Goal: Transaction & Acquisition: Purchase product/service

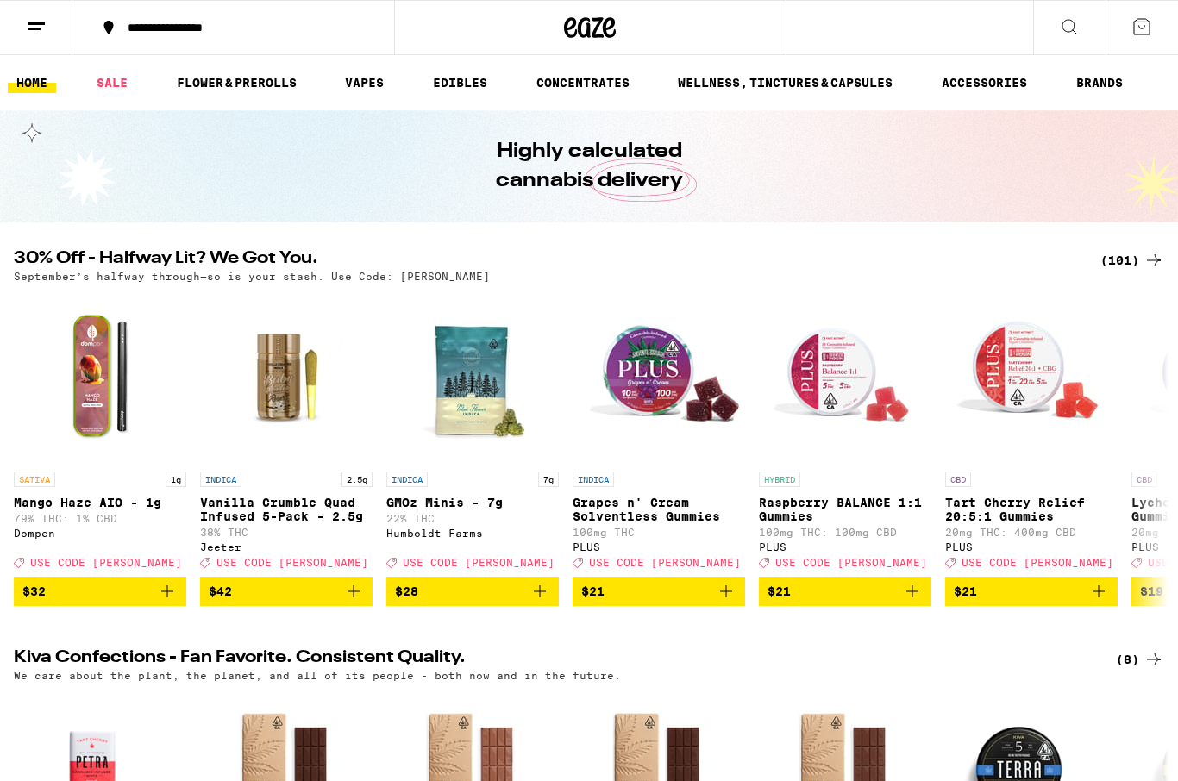
click at [1131, 270] on div "(101)" at bounding box center [1132, 260] width 64 height 21
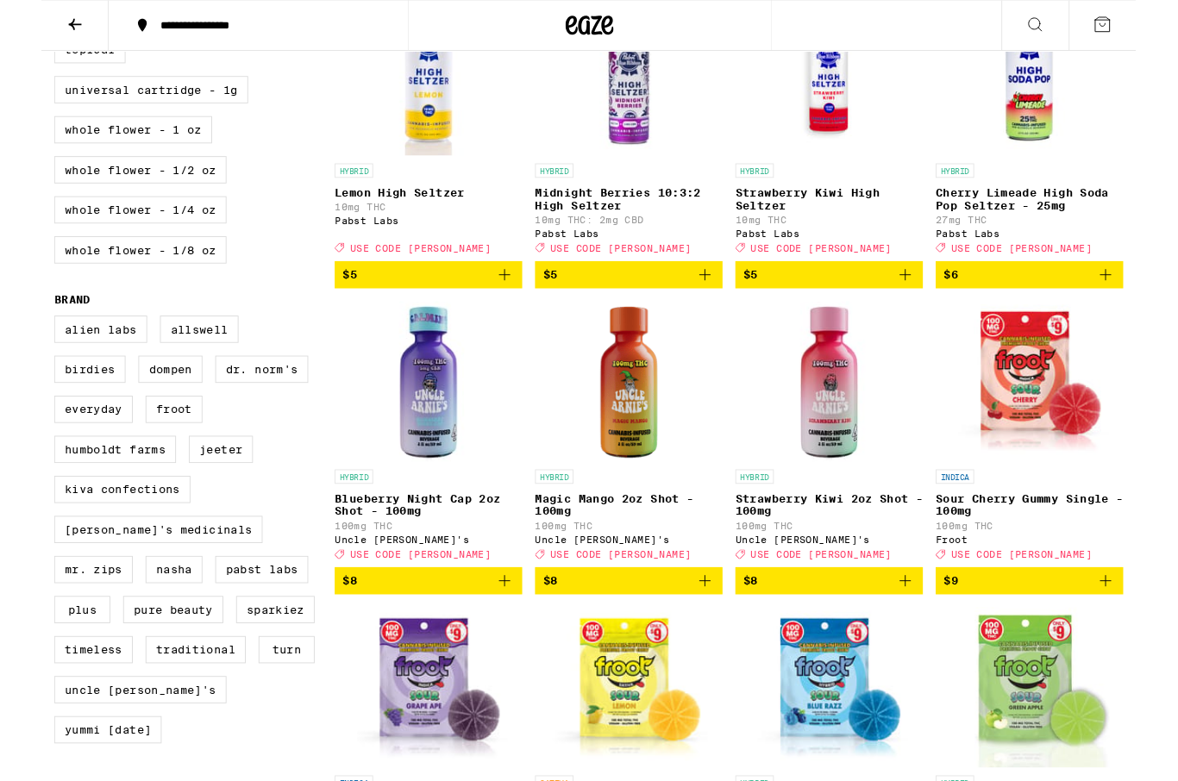
scroll to position [915, 0]
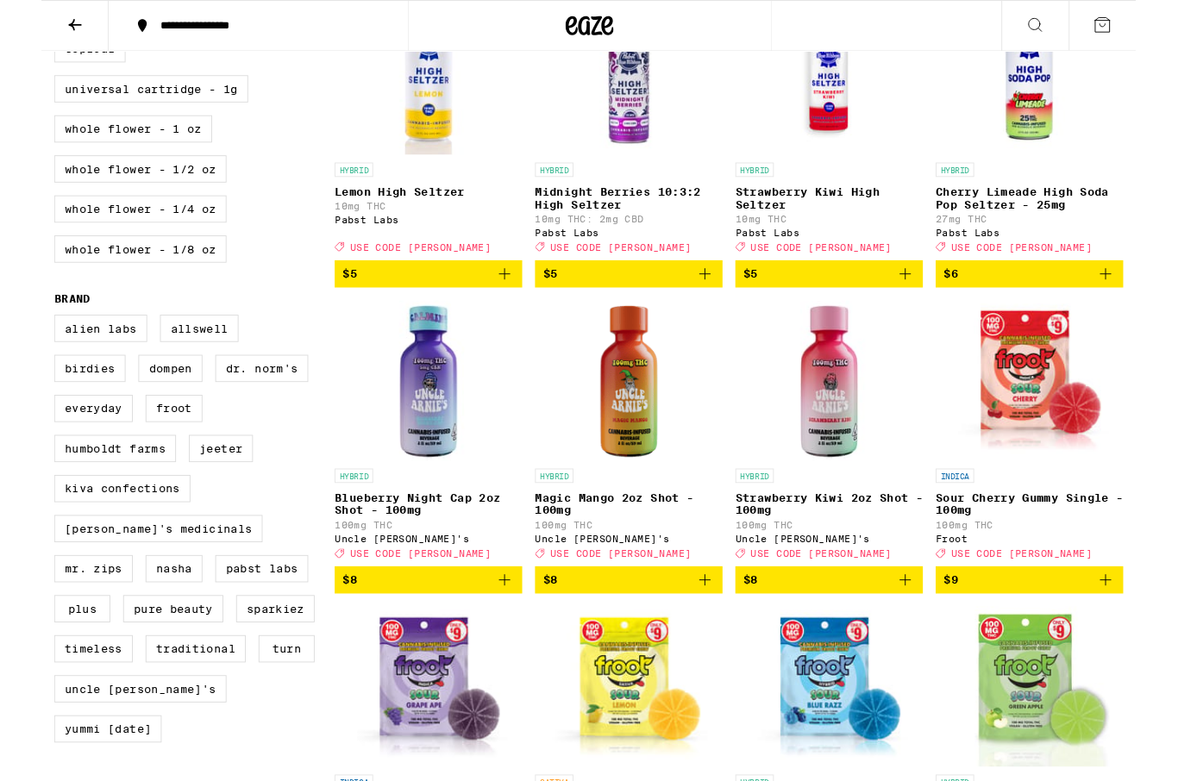
click at [18, 411] on label "Birdies" at bounding box center [52, 396] width 77 height 29
click at [18, 342] on input "Birdies" at bounding box center [17, 341] width 1 height 1
checkbox input "true"
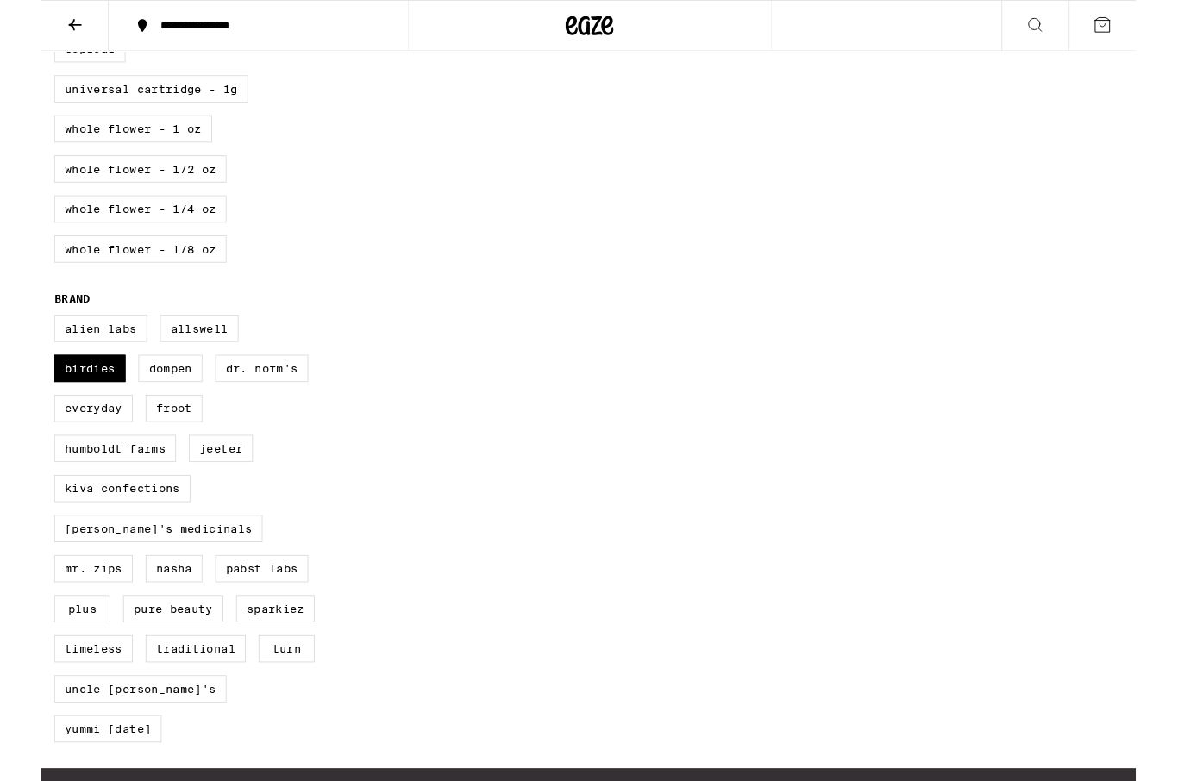
click at [1100, 631] on div "Clear 1 filter Potency Low Medium High Very High Mostly CBD Strain Type CBD CBD…" at bounding box center [589, 48] width 1178 height 1557
click at [47, 541] on label "Kiva Confections" at bounding box center [87, 525] width 147 height 29
click at [18, 342] on input "Kiva Confections" at bounding box center [17, 341] width 1 height 1
checkbox input "true"
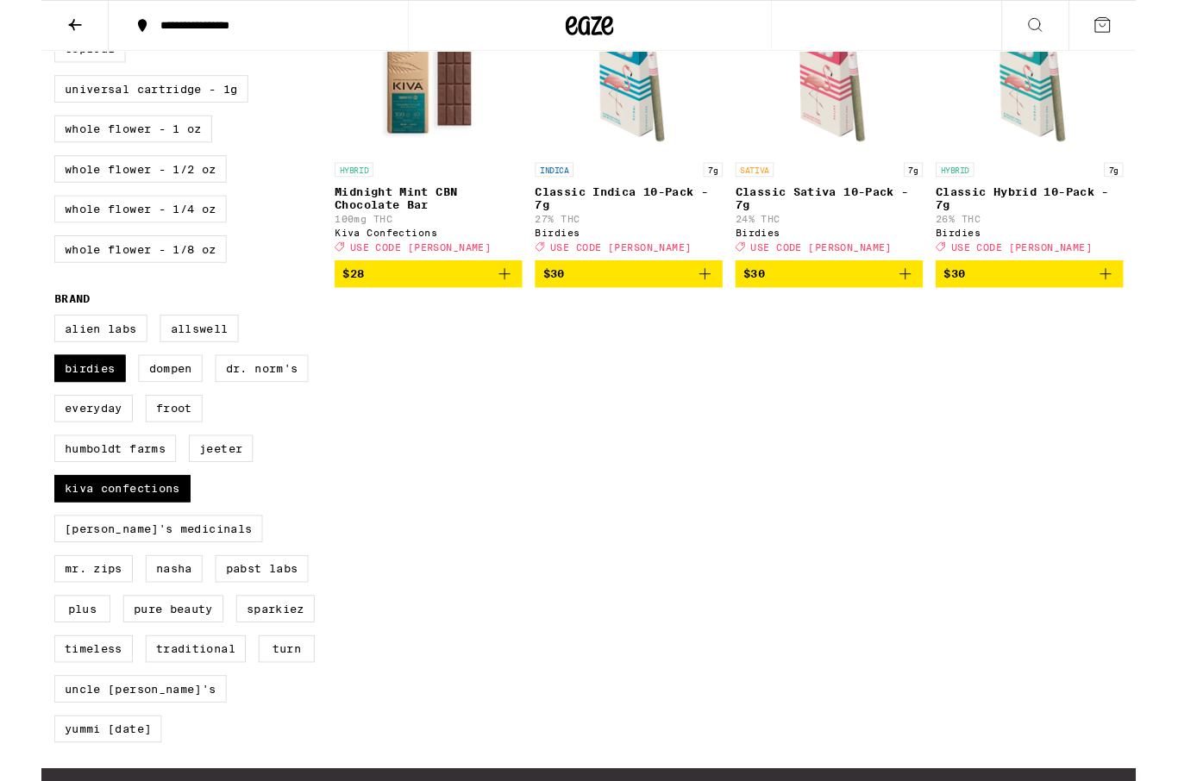
click at [1091, 629] on div "Clear 2 filters Potency Low Medium High Very High Mostly CBD Strain Type CBD CB…" at bounding box center [589, 48] width 1178 height 1557
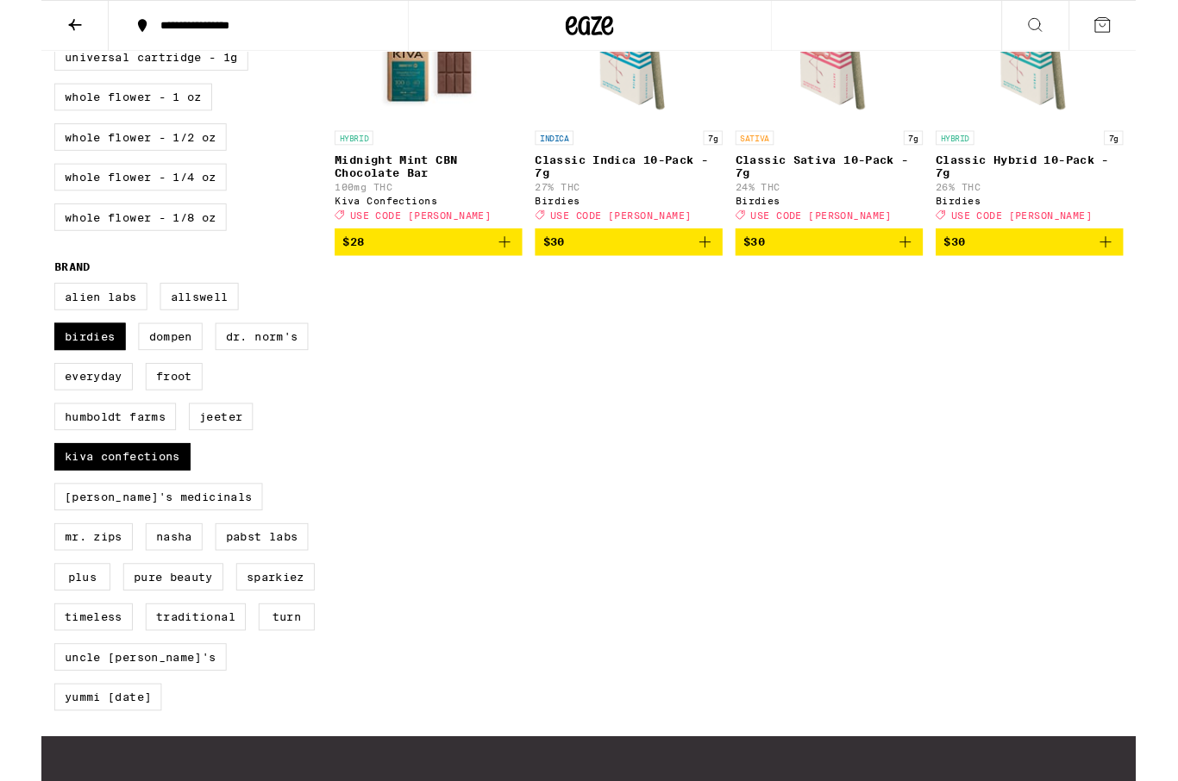
scroll to position [952, 0]
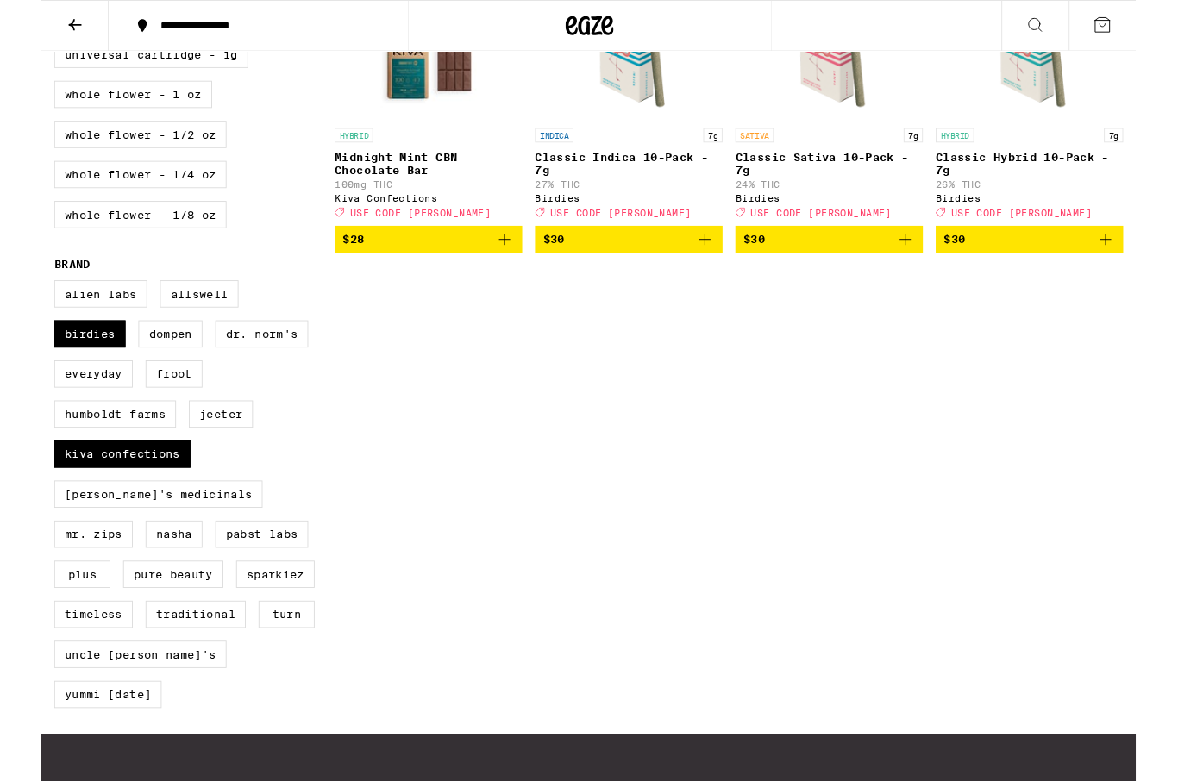
click at [28, 374] on label "Birdies" at bounding box center [52, 359] width 77 height 29
click at [18, 305] on input "Birdies" at bounding box center [17, 304] width 1 height 1
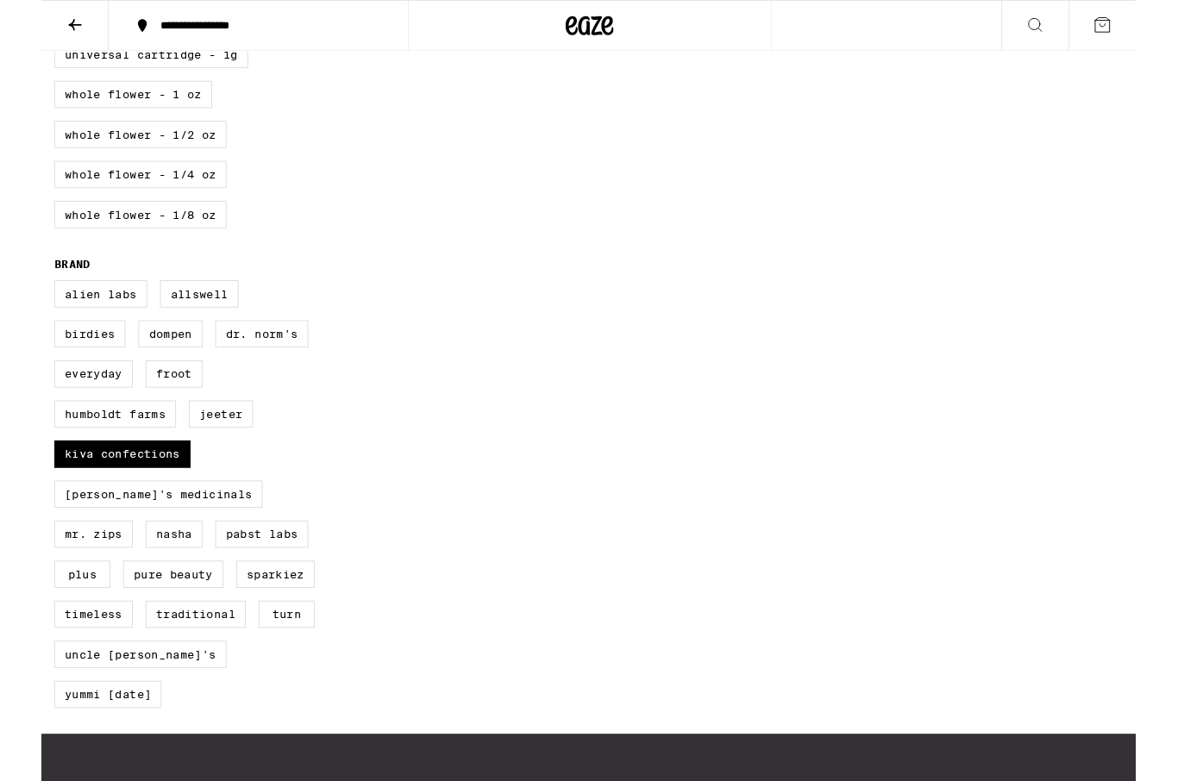
click at [35, 374] on label "Birdies" at bounding box center [52, 359] width 77 height 29
click at [18, 305] on input "Birdies" at bounding box center [17, 304] width 1 height 1
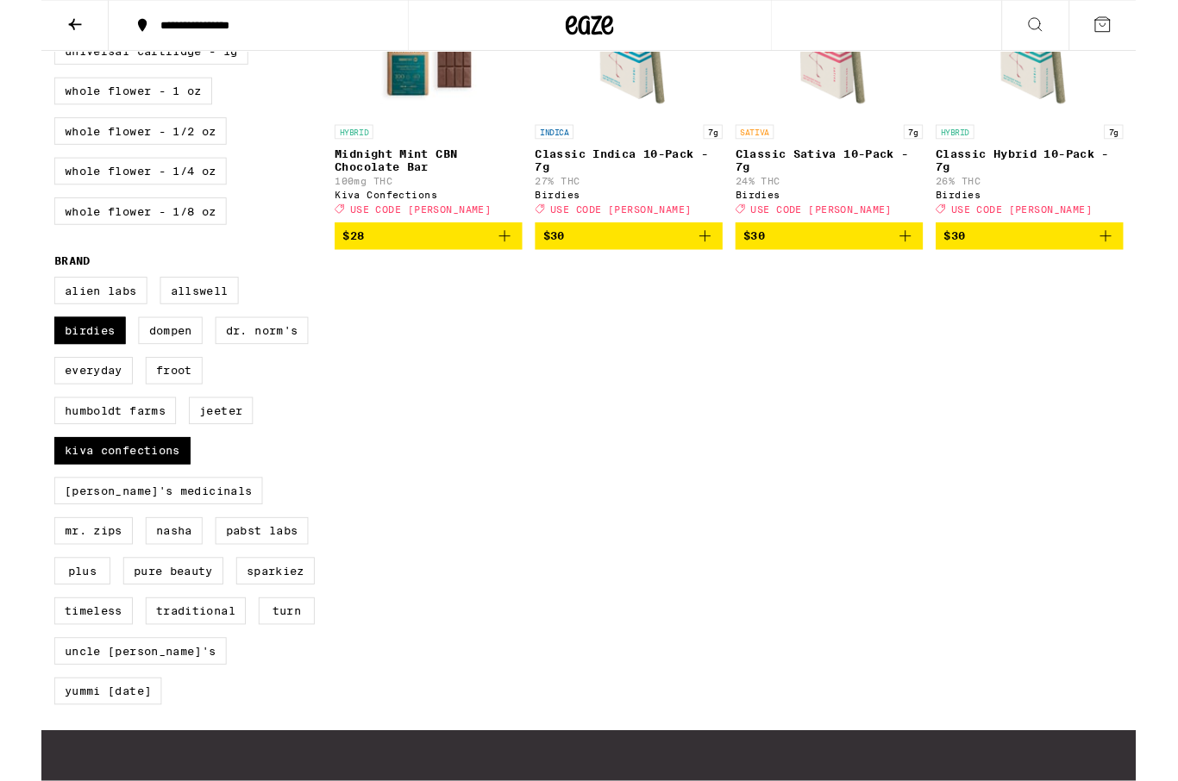
scroll to position [960, 0]
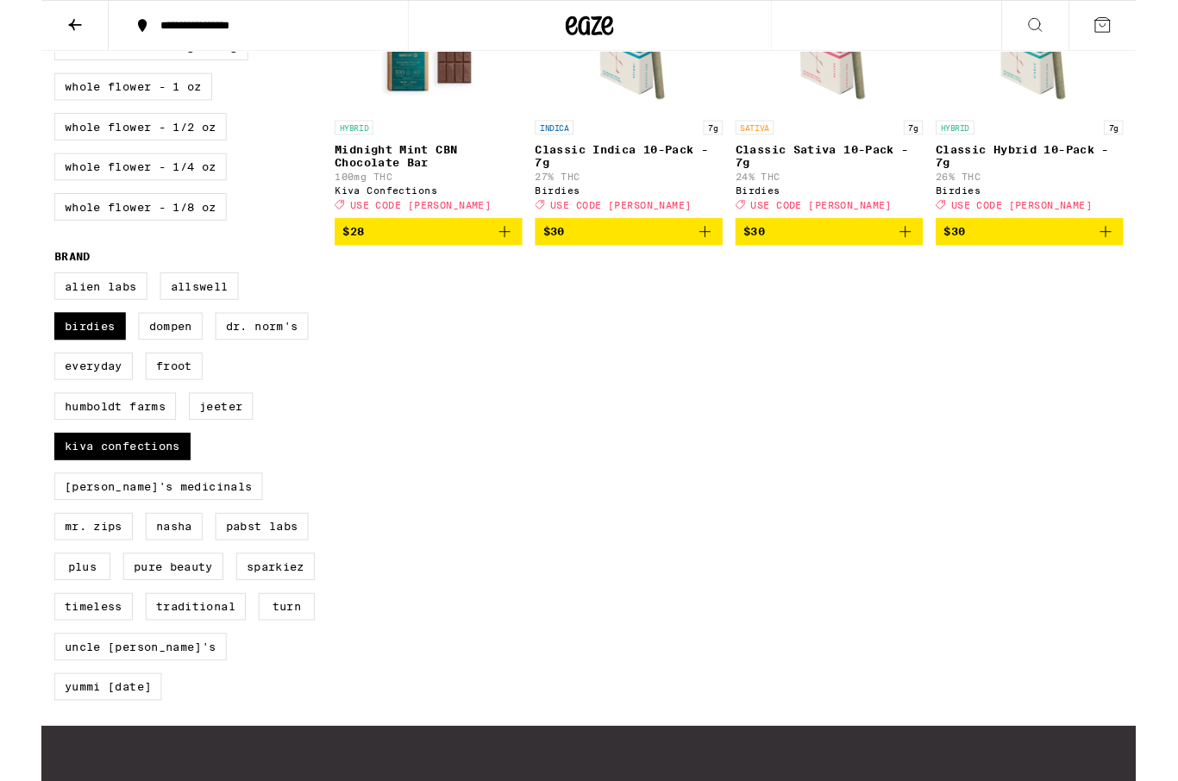
click at [34, 366] on label "Birdies" at bounding box center [52, 350] width 77 height 29
click at [18, 297] on input "Birdies" at bounding box center [17, 296] width 1 height 1
checkbox input "false"
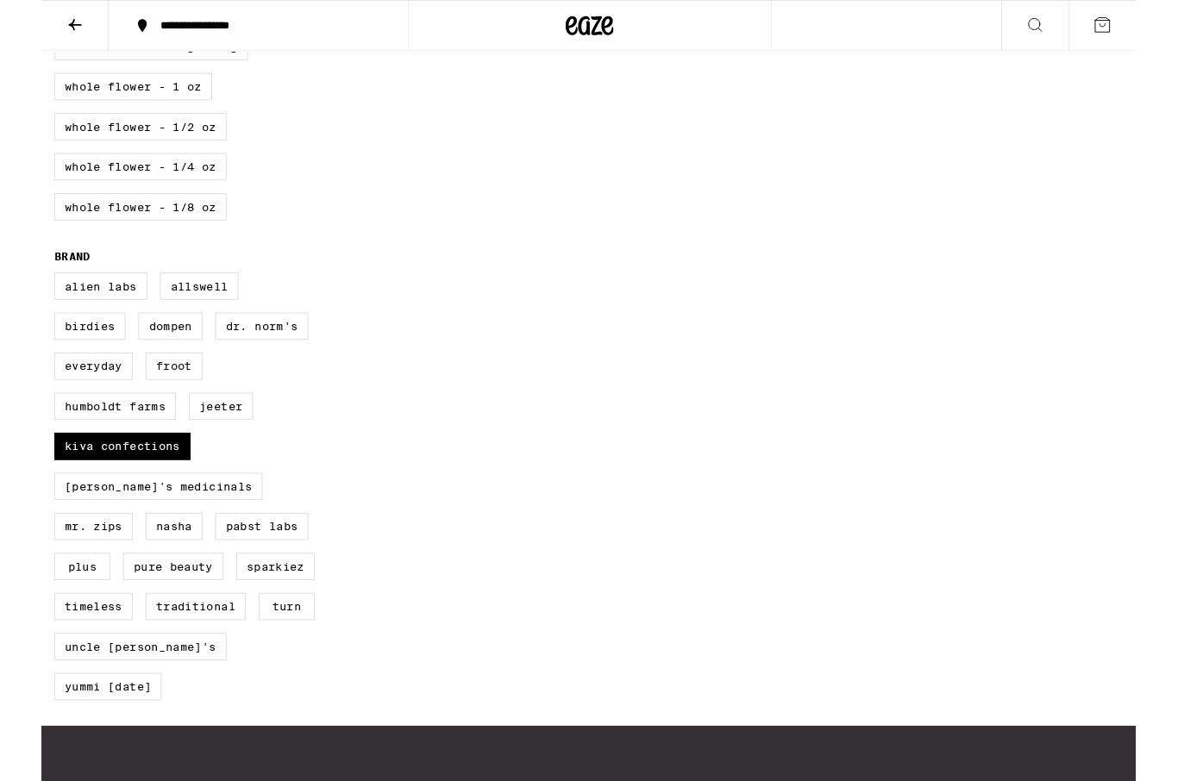
click at [780, 579] on div "Clear 1 filter Potency Low Medium High Very High Mostly CBD Strain Type CBD CBD…" at bounding box center [589, 2] width 1178 height 1557
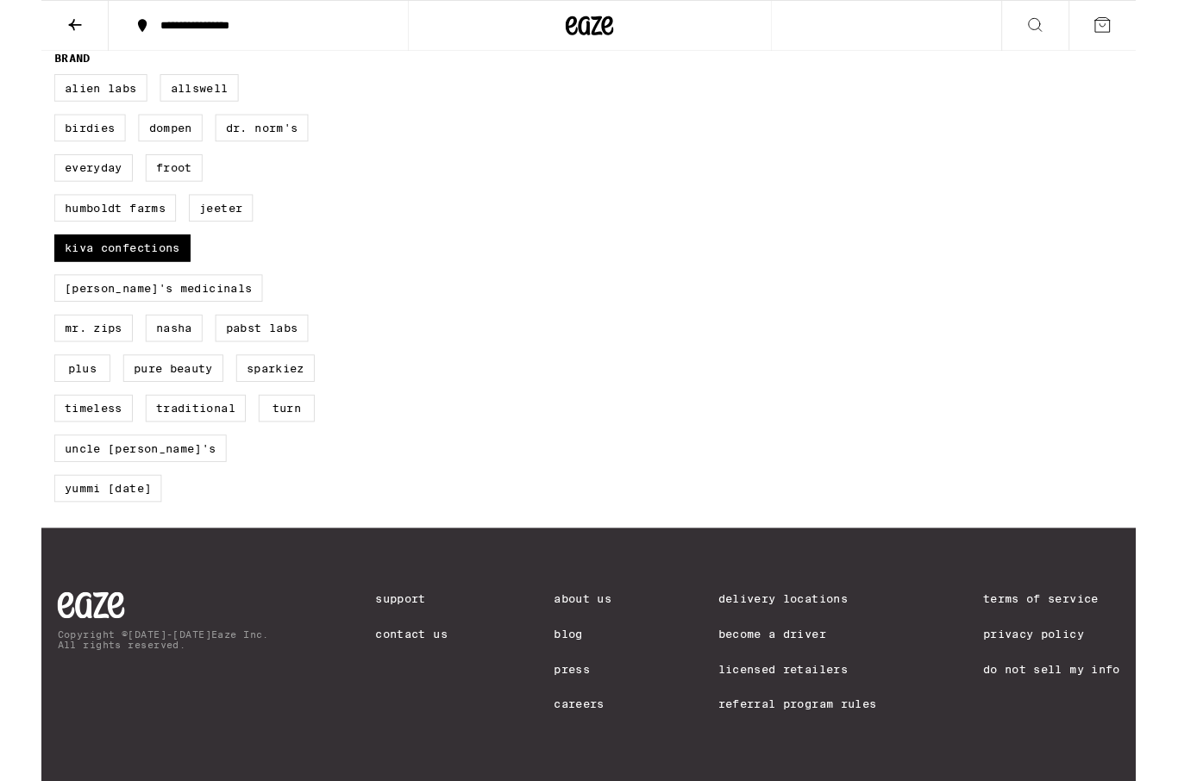
scroll to position [1229, 0]
click at [18, 445] on div "Alien Labs Allswell Birdies Dompen Dr. [PERSON_NAME]'s Everyday Froot Humboldt …" at bounding box center [165, 317] width 302 height 474
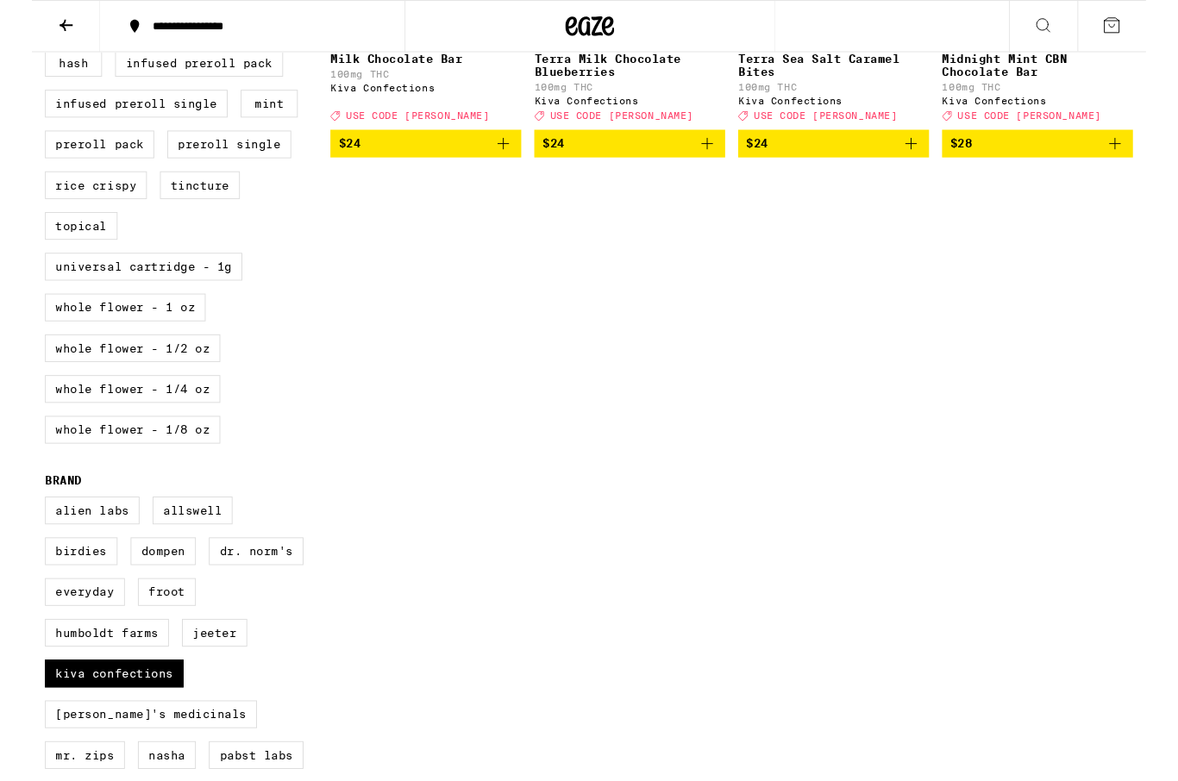
scroll to position [730, 0]
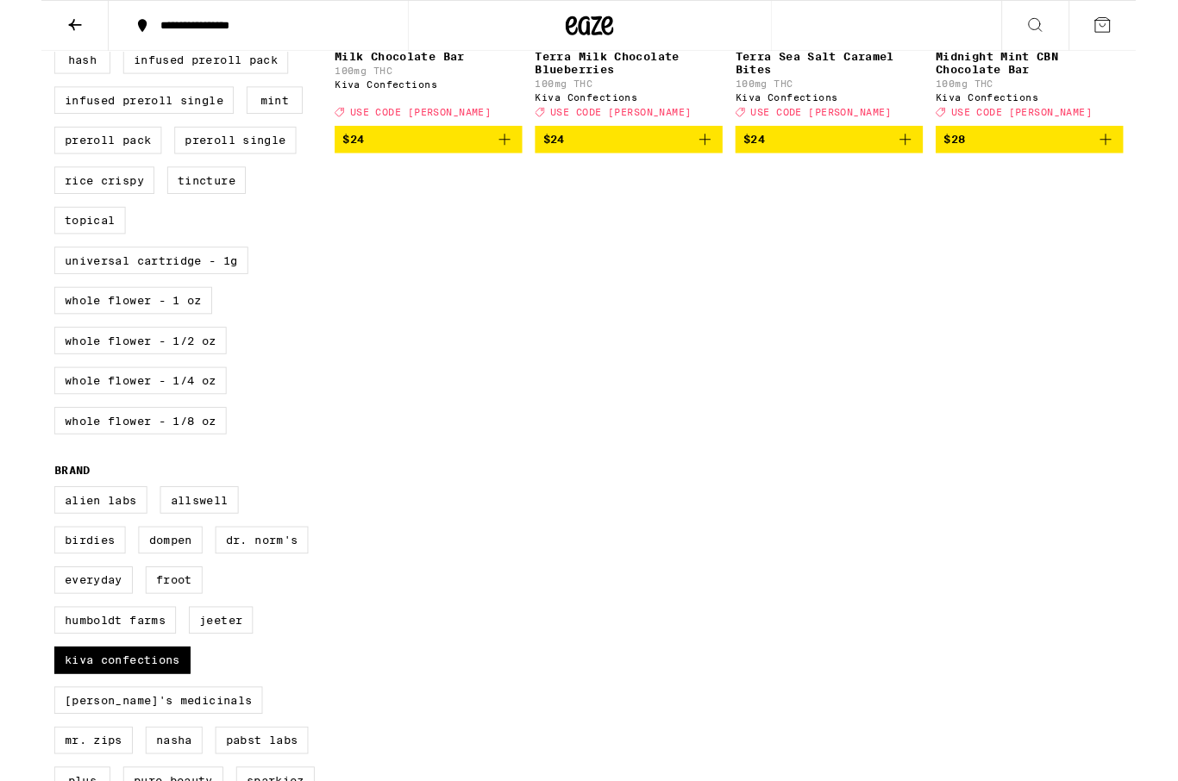
click at [77, 725] on label "Kiva Confections" at bounding box center [87, 710] width 147 height 29
click at [18, 527] on input "Kiva Confections" at bounding box center [17, 526] width 1 height 1
checkbox input "false"
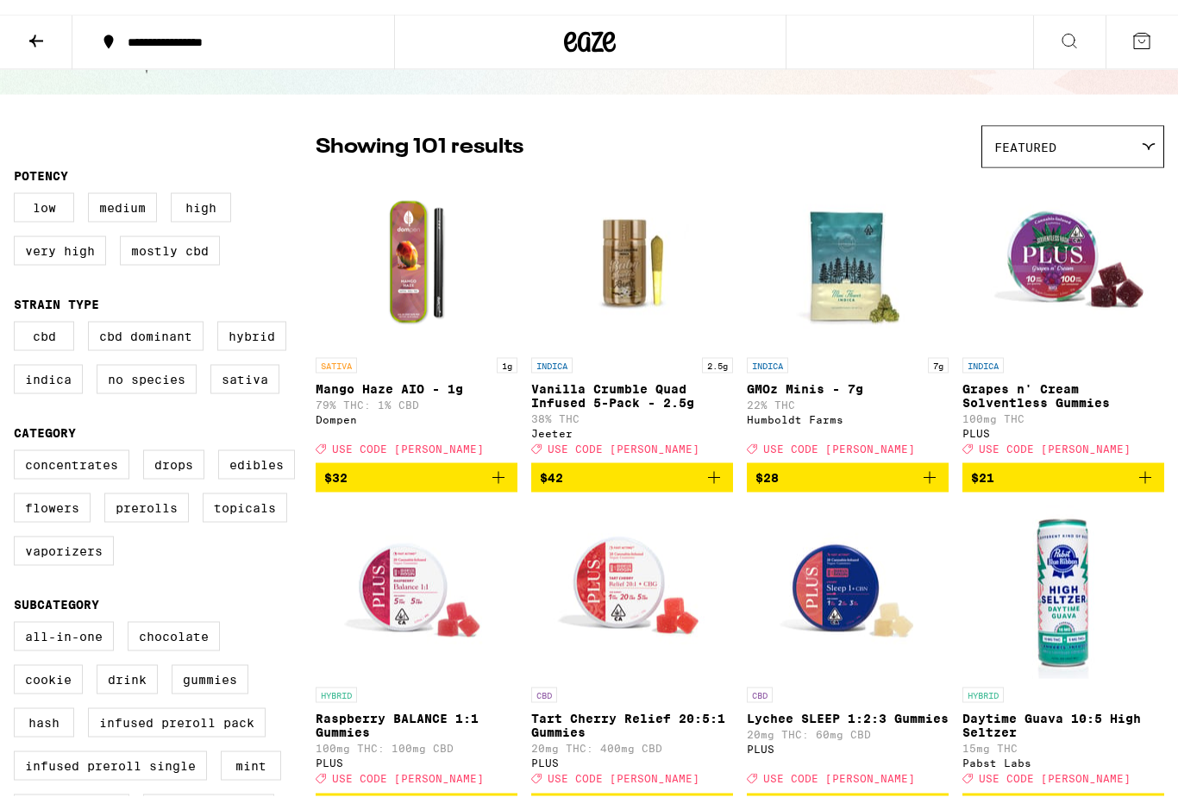
scroll to position [46, 0]
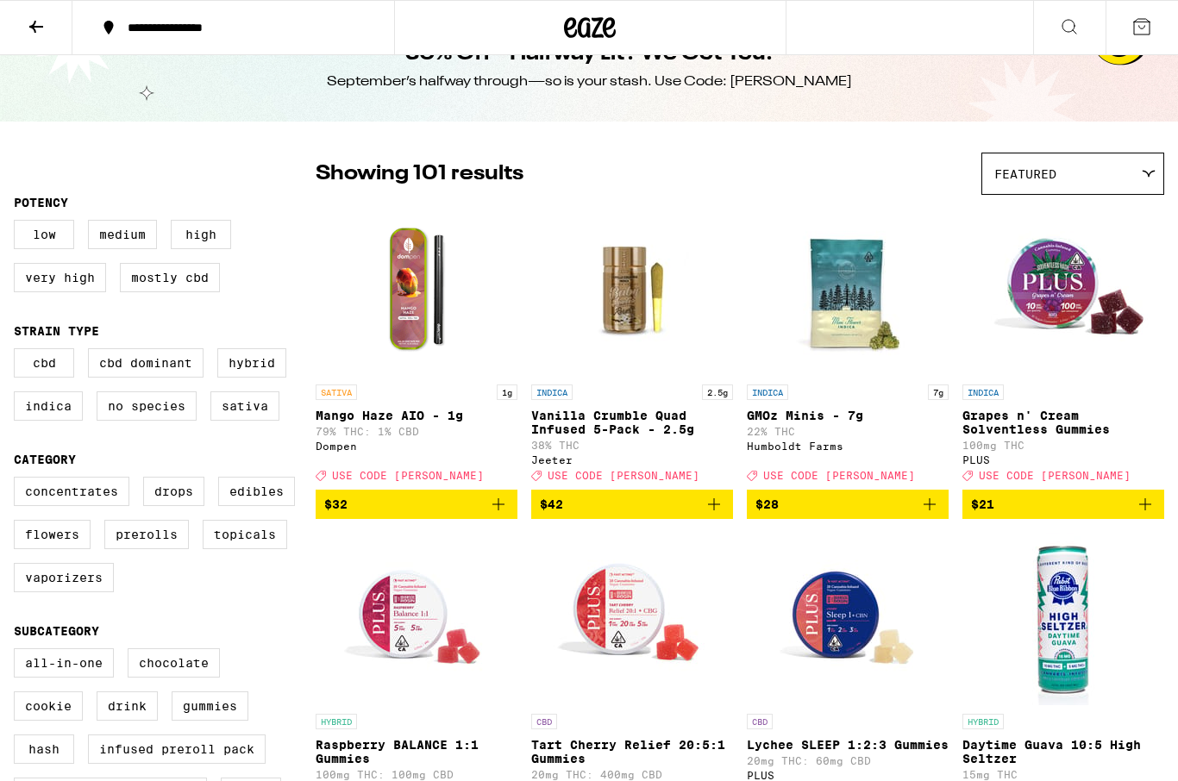
click at [616, 617] on img "Open page for Tart Cherry Relief 20:5:1 Gummies from PLUS" at bounding box center [632, 619] width 172 height 172
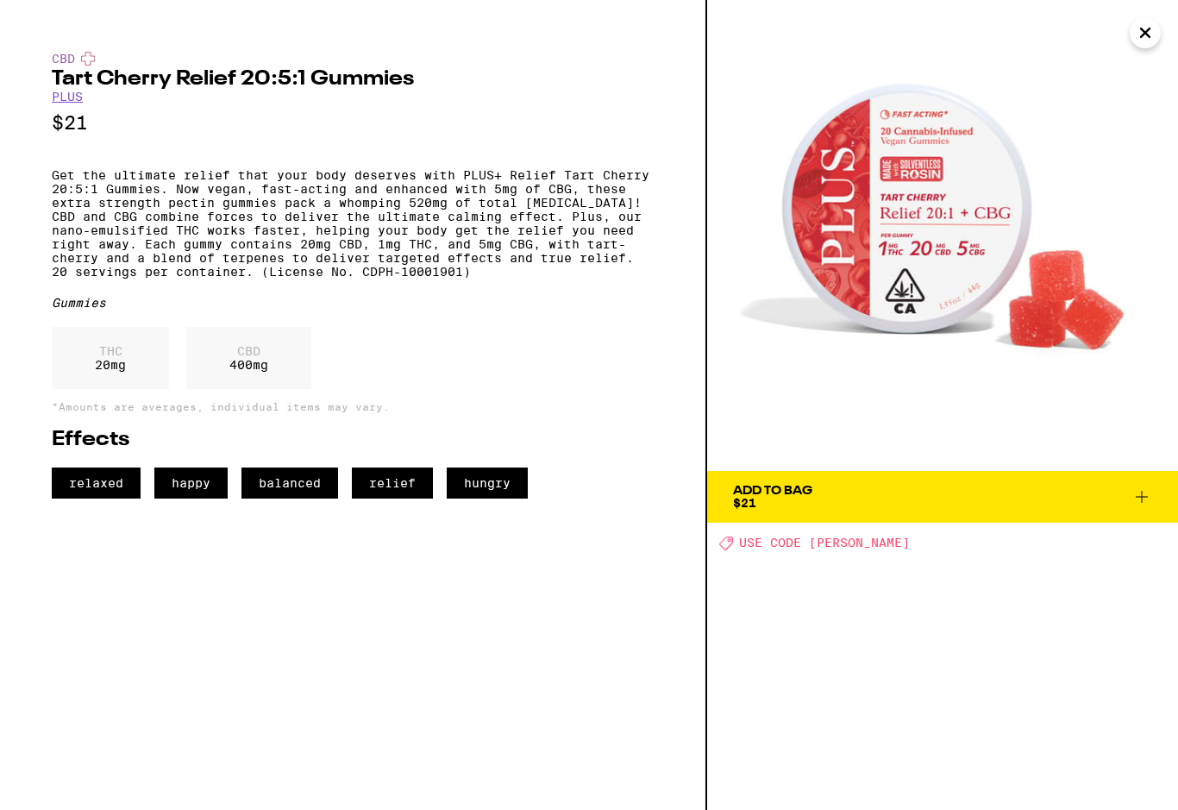
click at [11, 22] on div "CBD Tart Cherry Relief 20:5:1 Gummies PLUS $21 Get the ultimate relief that you…" at bounding box center [353, 405] width 707 height 810
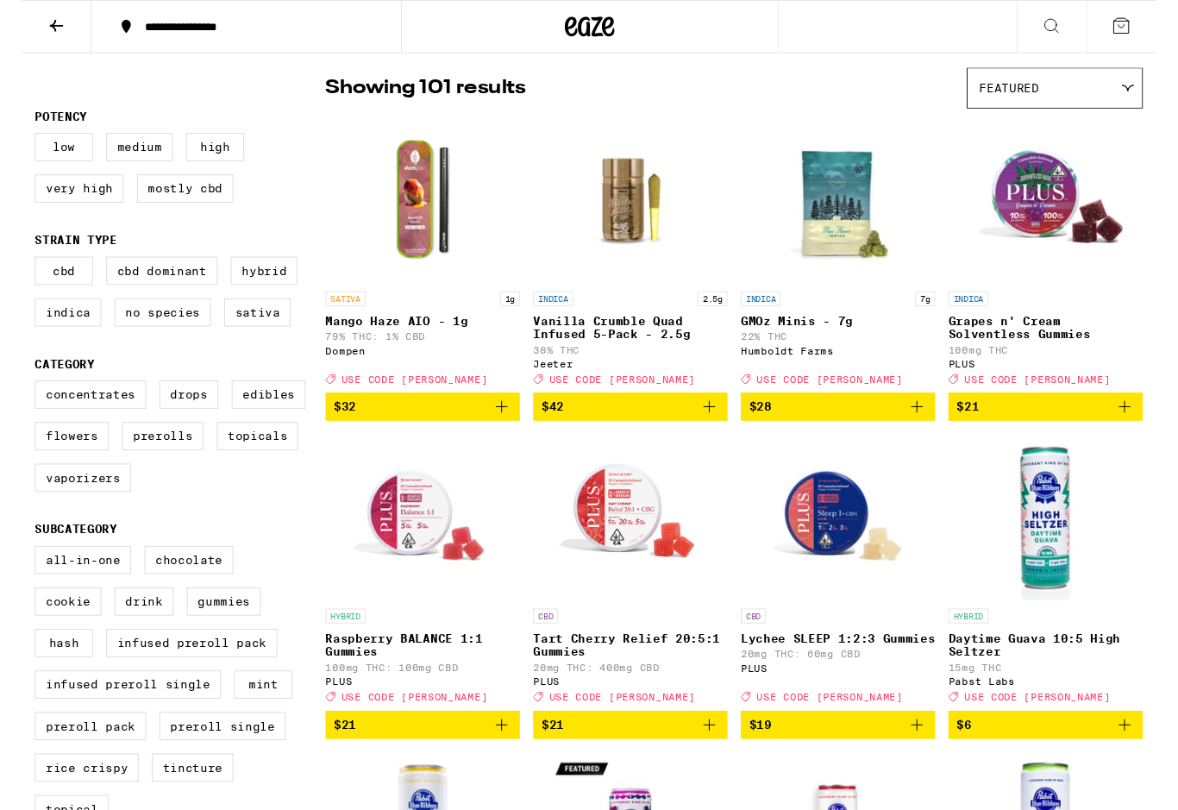
scroll to position [129, 0]
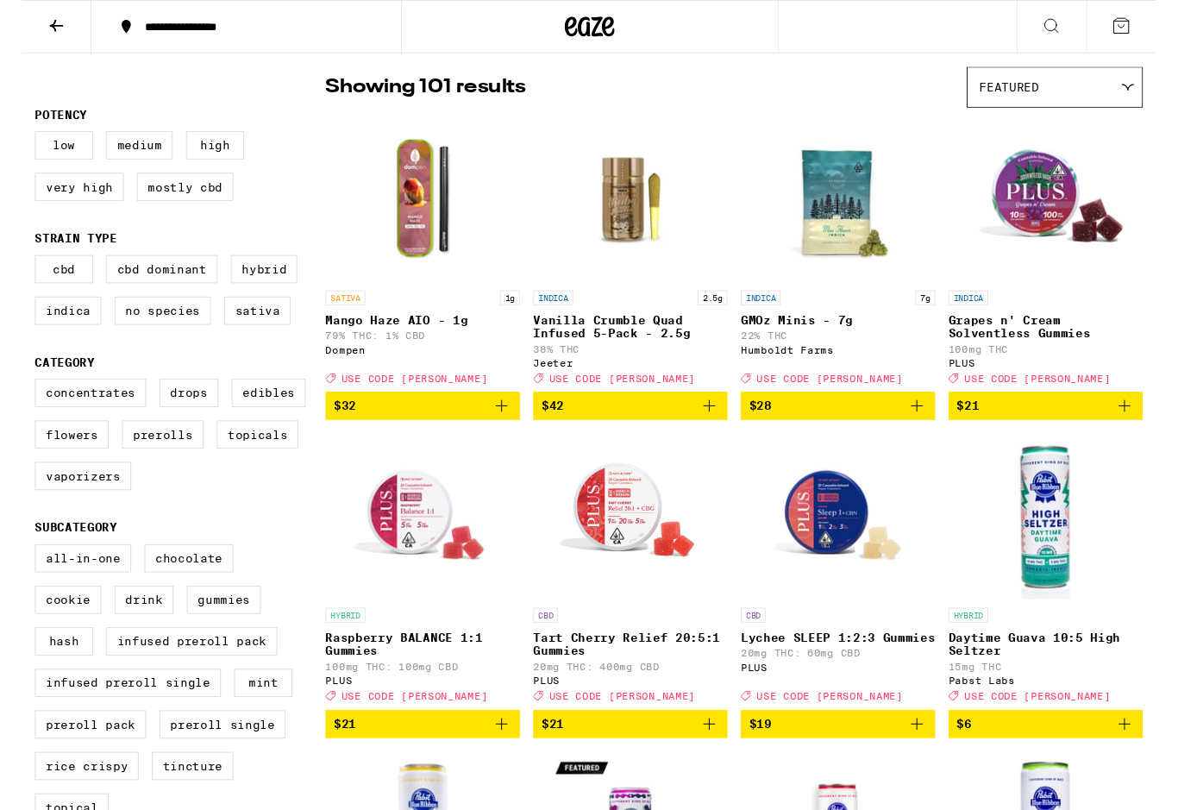
click at [45, 337] on label "Indica" at bounding box center [48, 322] width 69 height 29
click at [18, 268] on input "Indica" at bounding box center [17, 267] width 1 height 1
checkbox input "true"
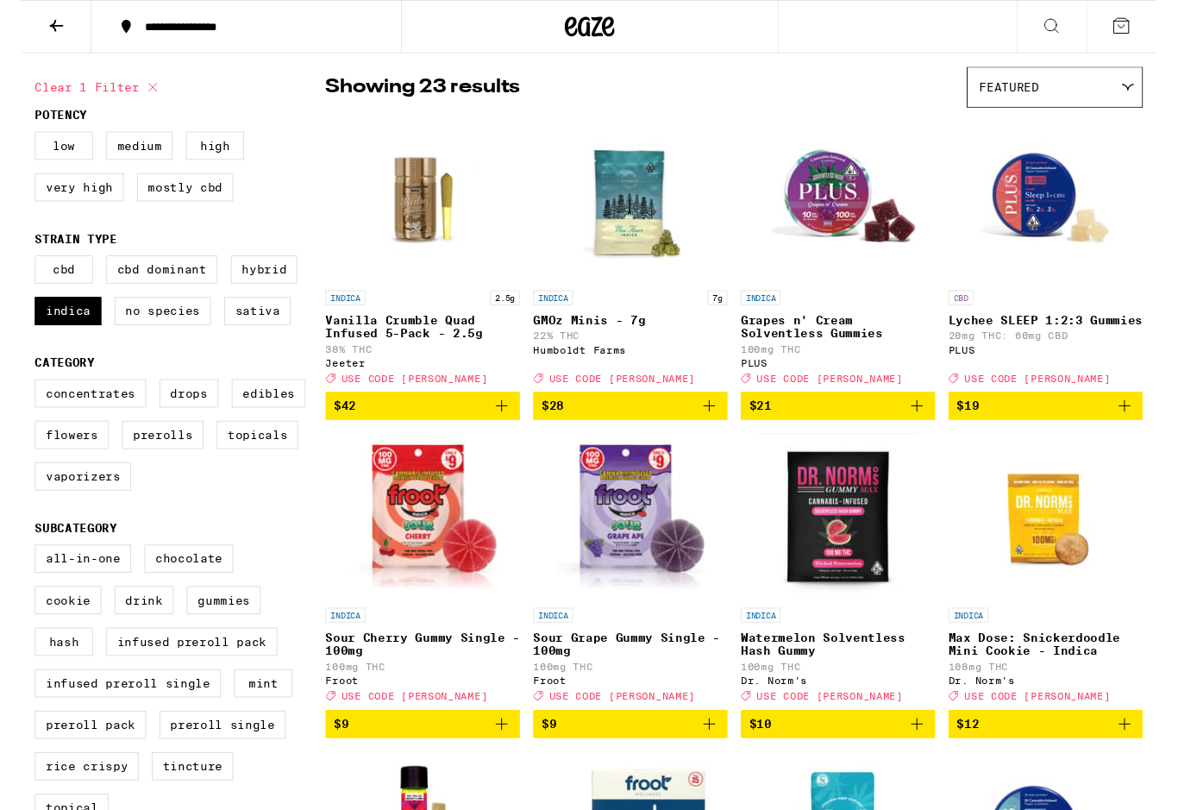
click at [34, 351] on div "CBD CBD Dominant Hybrid Indica No Species Sativa" at bounding box center [165, 308] width 302 height 86
click at [22, 466] on label "Flowers" at bounding box center [52, 450] width 77 height 29
click at [18, 397] on input "Flowers" at bounding box center [17, 396] width 1 height 1
checkbox input "true"
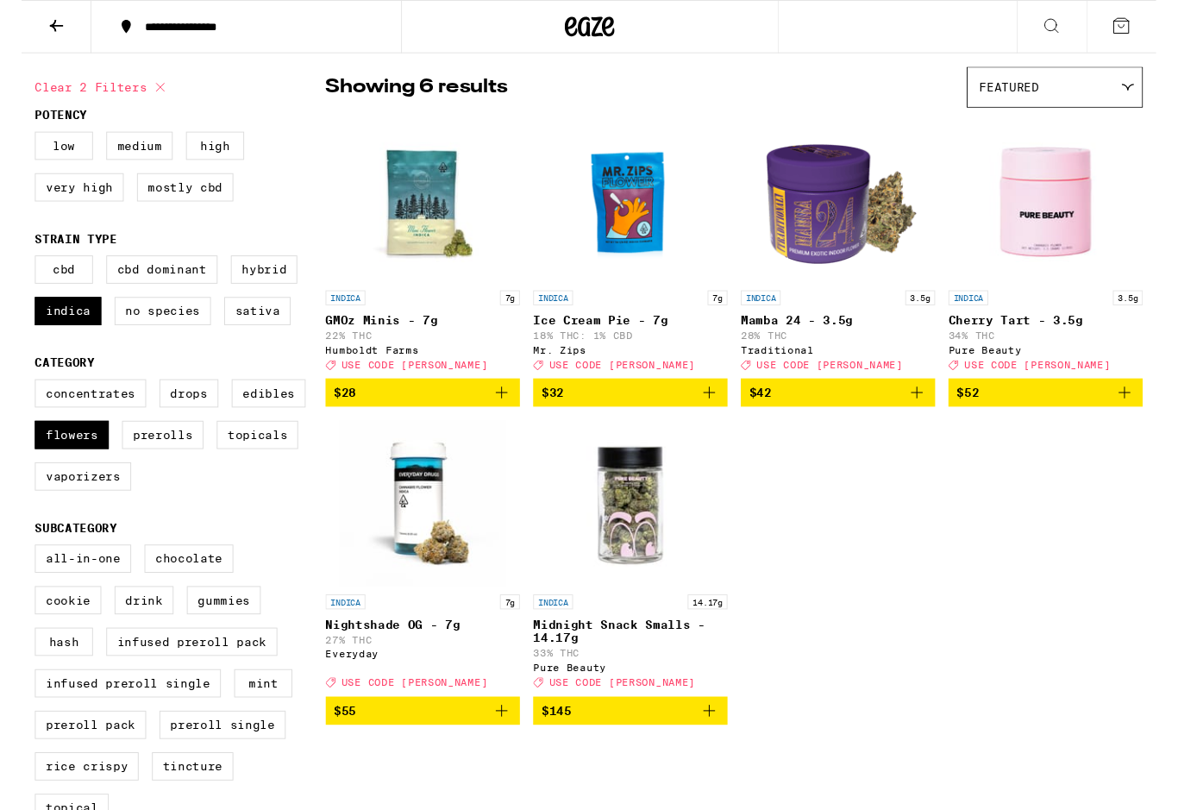
click at [843, 350] on p "28% THC" at bounding box center [848, 347] width 202 height 11
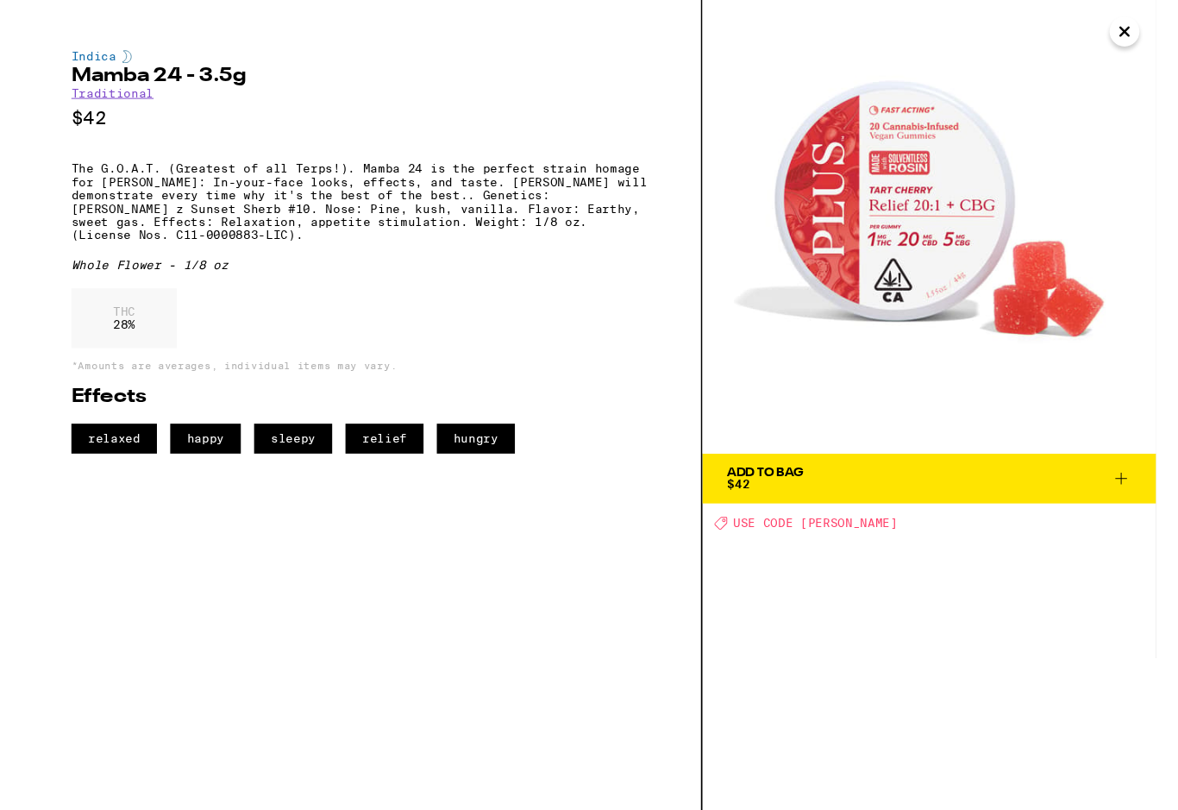
click at [955, 387] on img at bounding box center [942, 235] width 471 height 471
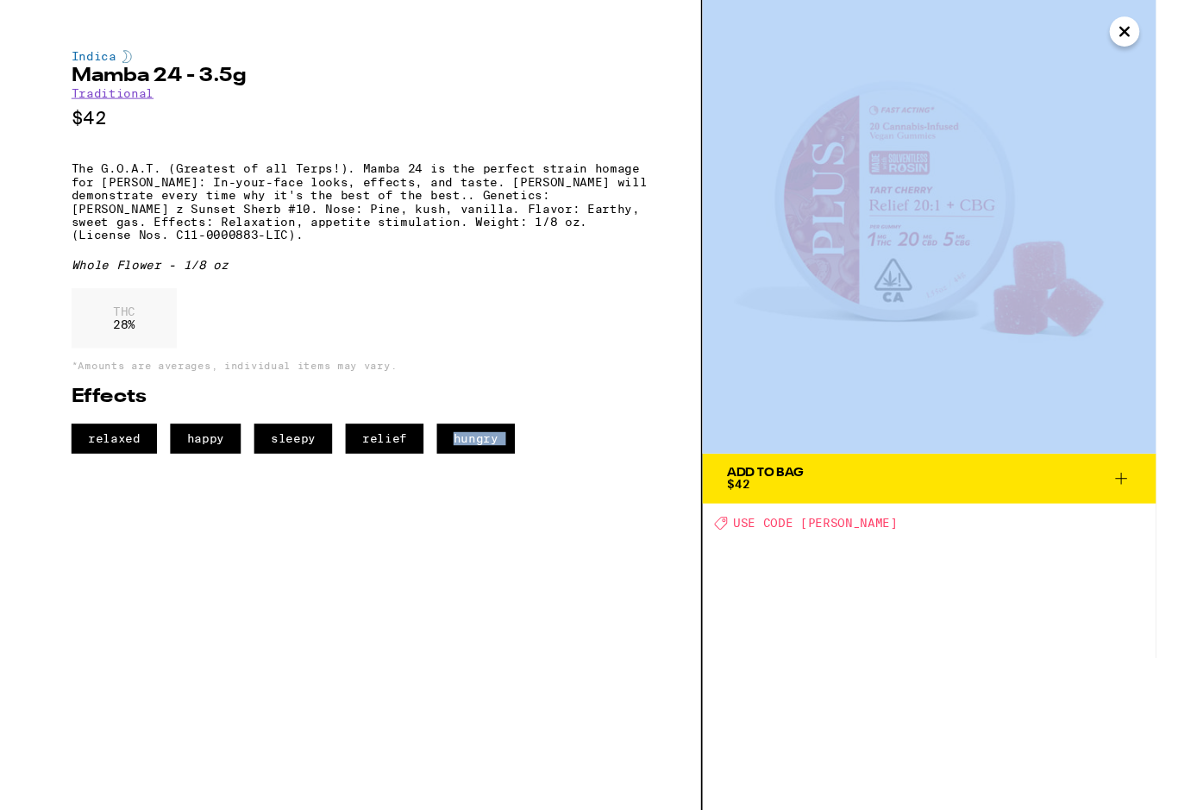
click at [8, 4] on div "Indica Mamba 24 - 3.5g Traditional $42 The G.O.A.T. (Greatest of all Terps!). M…" at bounding box center [353, 420] width 707 height 841
